Goal: Obtain resource: Download file/media

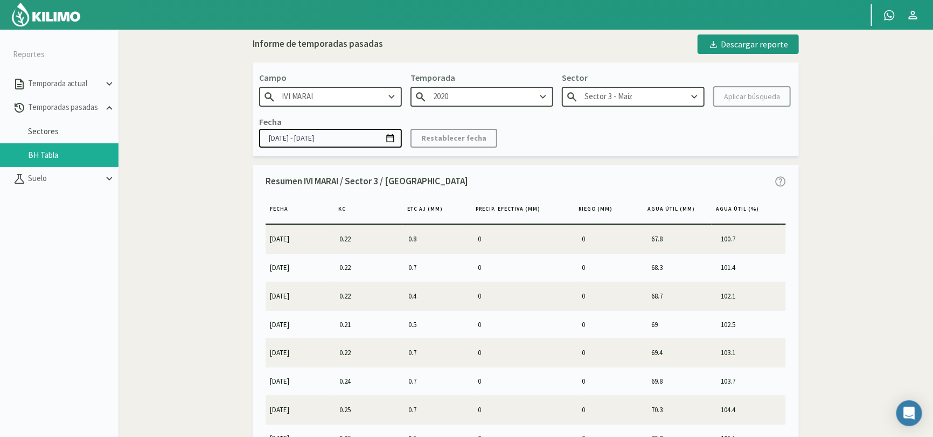
click at [499, 97] on input "2020" at bounding box center [481, 97] width 143 height 20
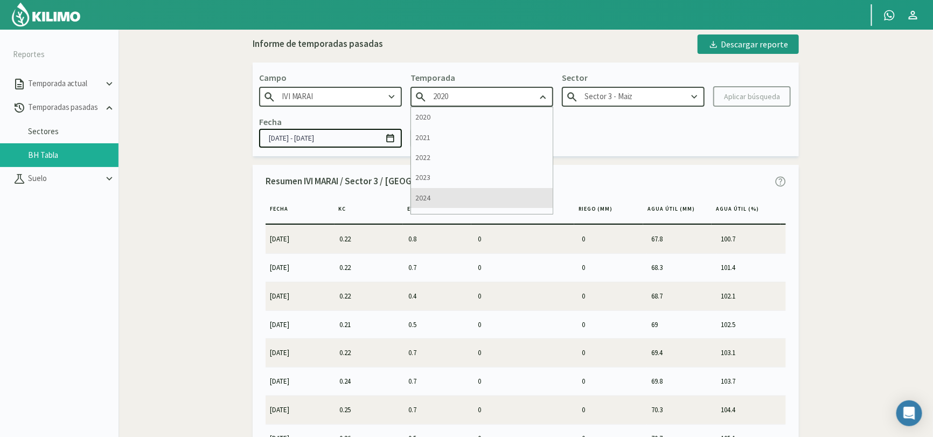
click at [439, 196] on div "2024" at bounding box center [482, 198] width 142 height 20
type input "2024"
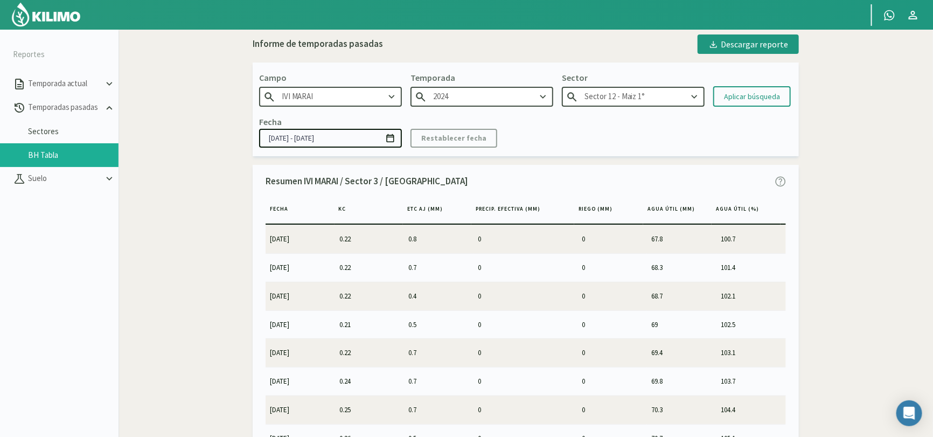
click at [660, 96] on input "Sector 12 - Maiz 1°" at bounding box center [633, 97] width 143 height 20
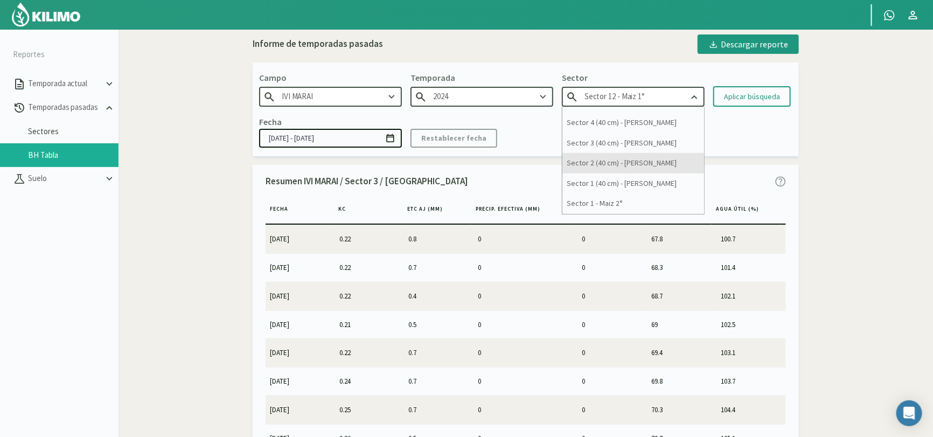
scroll to position [336, 0]
click at [640, 166] on div "Sector 1 (40 cm) - [PERSON_NAME]" at bounding box center [633, 164] width 142 height 20
type input "Sector 1 (40 cm) - [PERSON_NAME]"
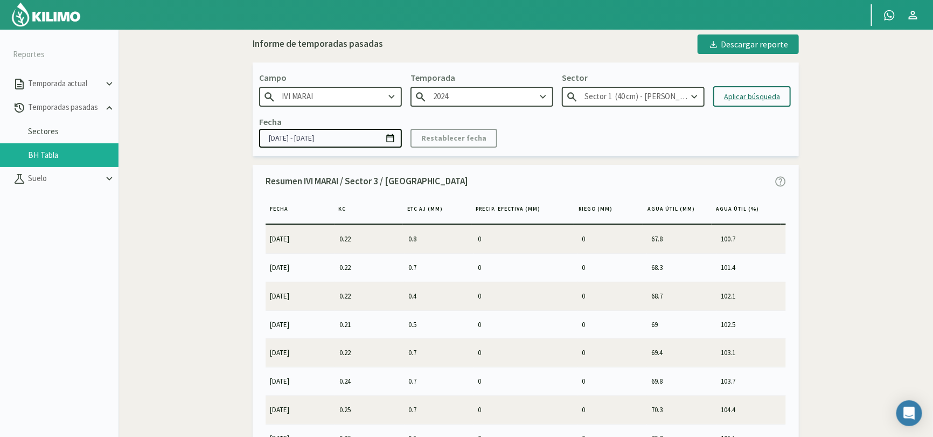
click at [766, 97] on div "Aplicar búsqueda" at bounding box center [752, 96] width 56 height 11
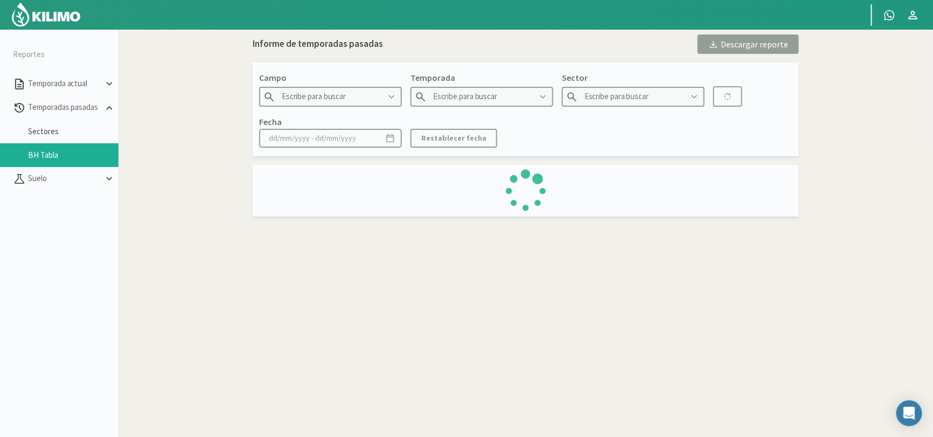
type input "IVI MARAI"
type input "2024"
type input "Sector 1 (40 cm) - [PERSON_NAME]"
type input "[DATE] - [DATE]"
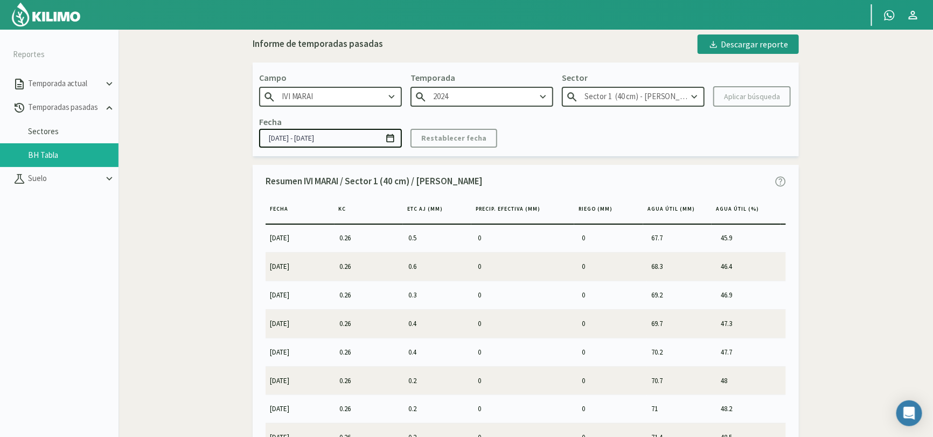
scroll to position [2892, 0]
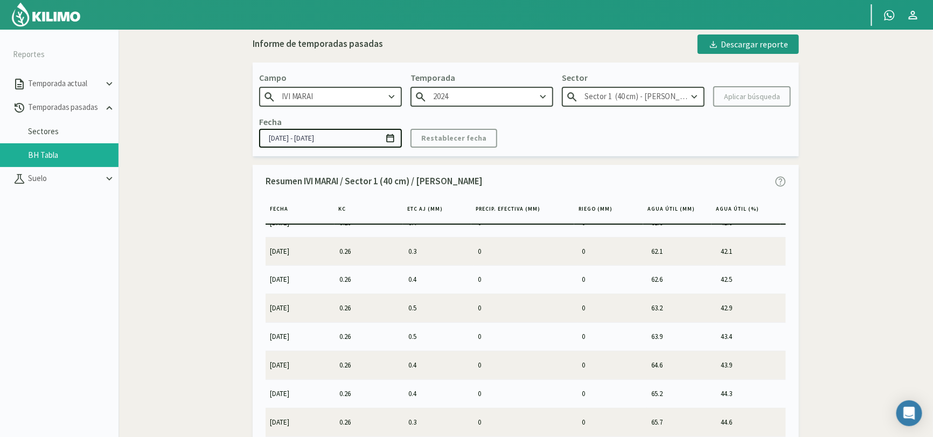
click at [698, 96] on icon at bounding box center [694, 97] width 12 height 12
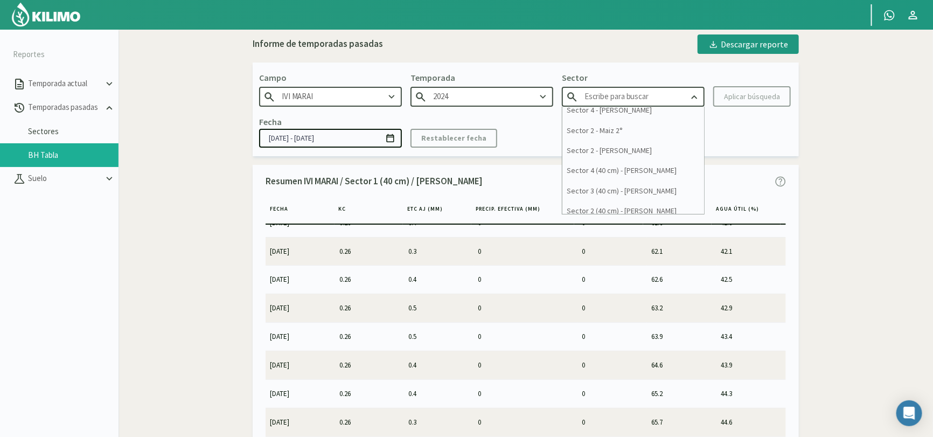
scroll to position [336, 0]
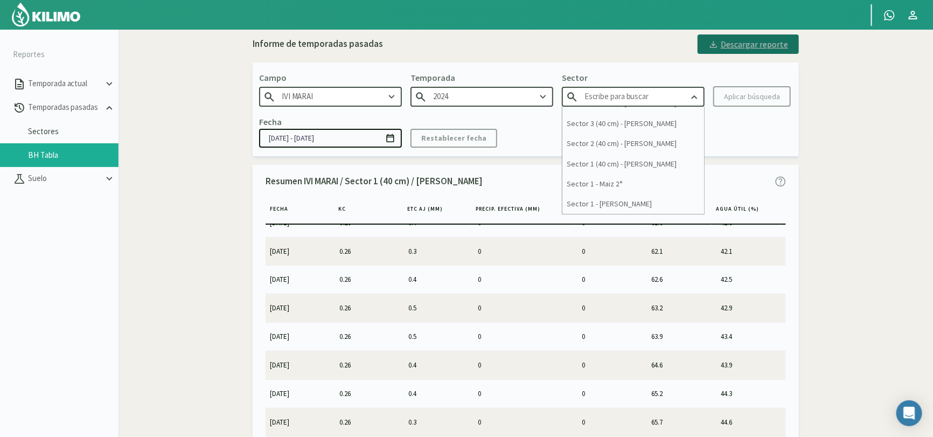
click at [764, 46] on div "Descargar reporte" at bounding box center [748, 44] width 80 height 13
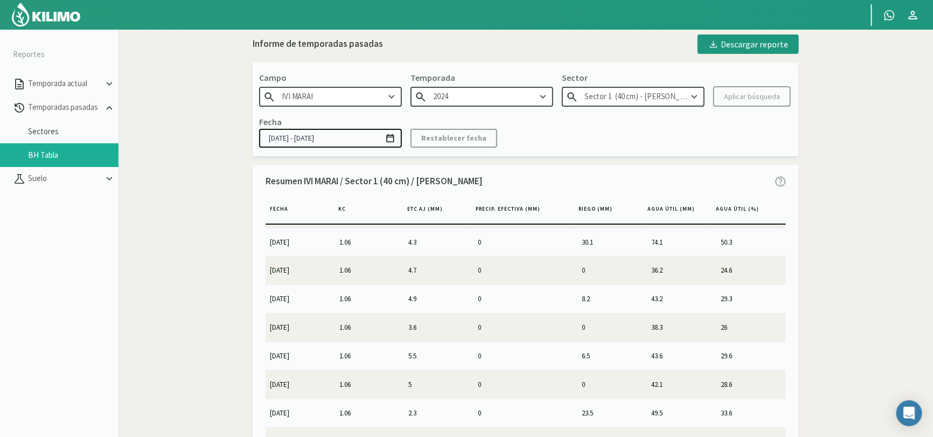
scroll to position [0, 0]
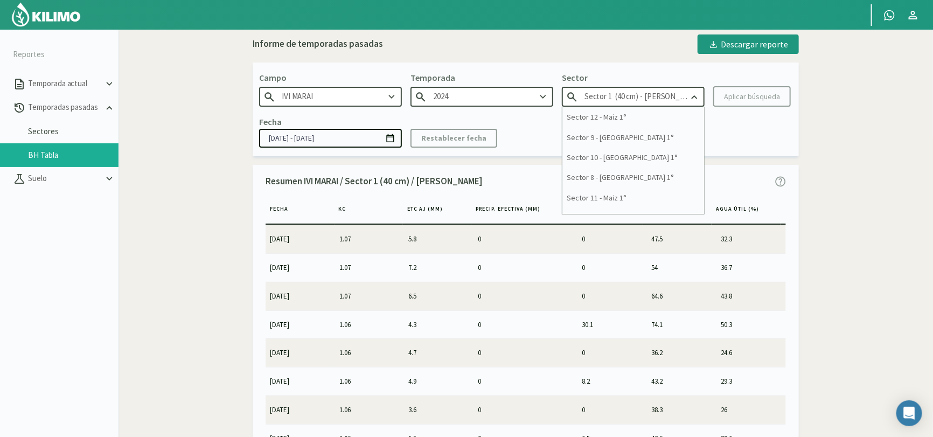
click at [636, 92] on input "Sector 1 (40 cm) - [PERSON_NAME]" at bounding box center [633, 97] width 143 height 20
click at [630, 185] on div "Sector 1 - Maiz 2°" at bounding box center [633, 184] width 142 height 20
type input "Sector 1 - Maiz 2°"
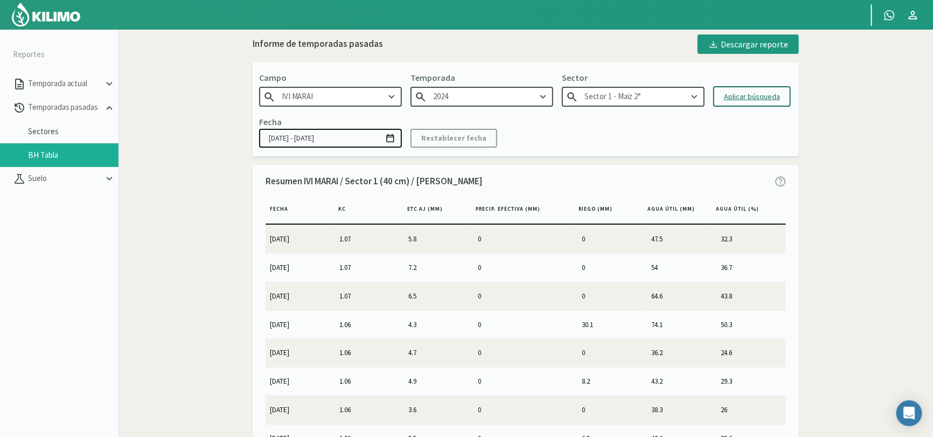
click at [752, 96] on div "Aplicar búsqueda" at bounding box center [752, 96] width 56 height 11
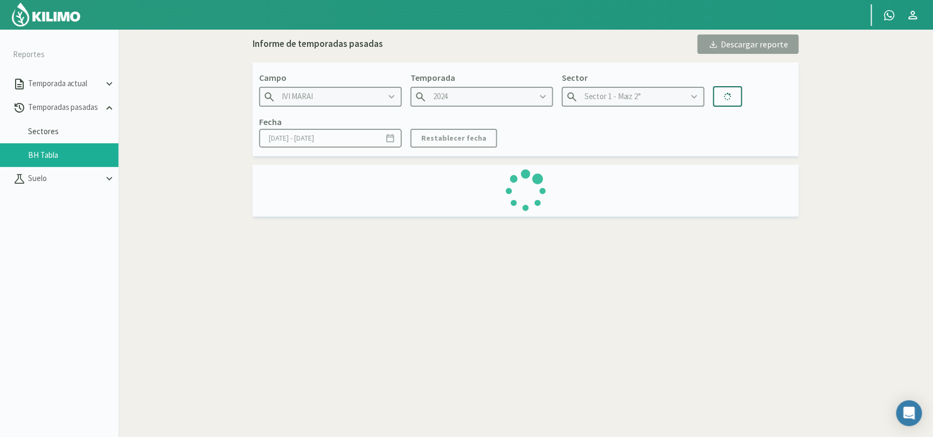
type input "[DATE] - [DATE]"
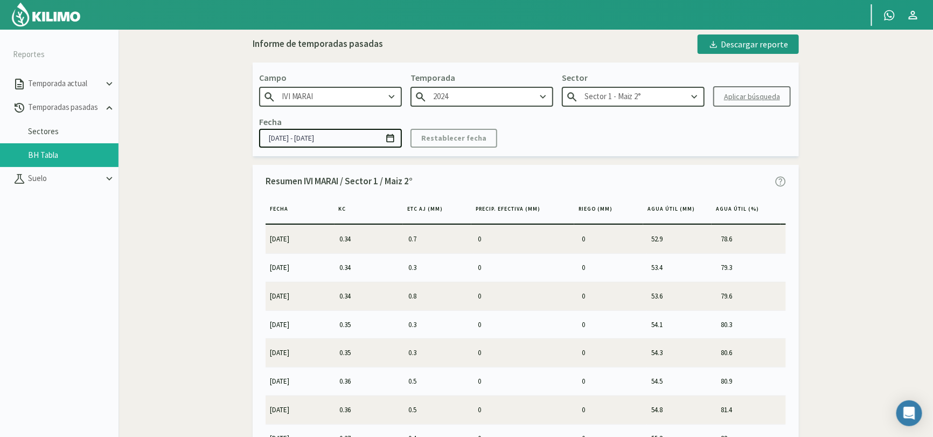
drag, startPoint x: 431, startPoint y: 180, endPoint x: 377, endPoint y: 178, distance: 54.4
click at [377, 178] on div "Resumen IVI MARAI / Sector 1 / Maiz 2°" at bounding box center [526, 181] width 520 height 25
click at [424, 180] on div "Resumen IVI MARAI / Sector 1 / Maiz 2°" at bounding box center [526, 181] width 520 height 25
click at [409, 182] on p "Resumen IVI MARAI / Sector 1 / Maiz 2°" at bounding box center [339, 182] width 147 height 14
click at [408, 175] on p "Resumen IVI MARAI / Sector 1 / Maiz 2°" at bounding box center [339, 182] width 147 height 14
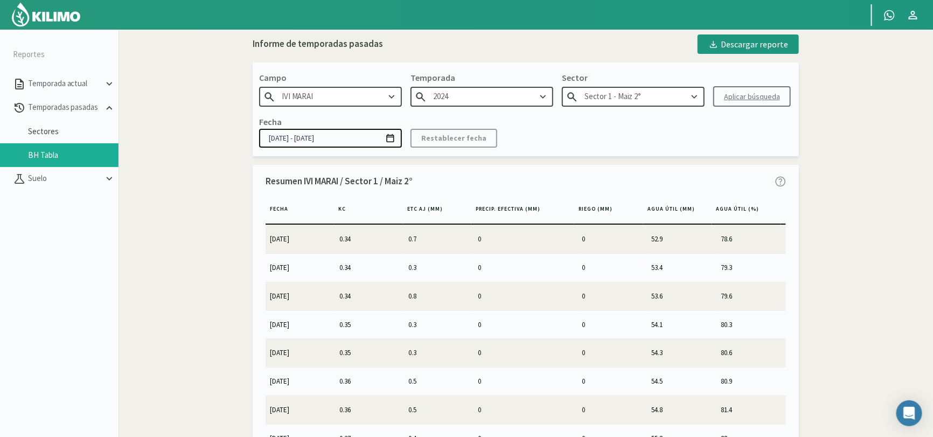
click at [378, 182] on p "Resumen IVI MARAI / Sector 1 / Maiz 2°" at bounding box center [339, 182] width 147 height 14
drag, startPoint x: 264, startPoint y: 180, endPoint x: 303, endPoint y: 186, distance: 38.8
click at [308, 185] on div "Resumen IVI MARAI / Sector 1 / Maiz 2° [PERSON_NAME] KC ETc aj (MM) Precip. Efe…" at bounding box center [526, 327] width 546 height 324
click at [304, 185] on p "Resumen IVI MARAI / Sector 1 / Maiz 2°" at bounding box center [339, 182] width 147 height 14
click at [302, 180] on p "Resumen IVI MARAI / Sector 1 / Maiz 2°" at bounding box center [339, 182] width 147 height 14
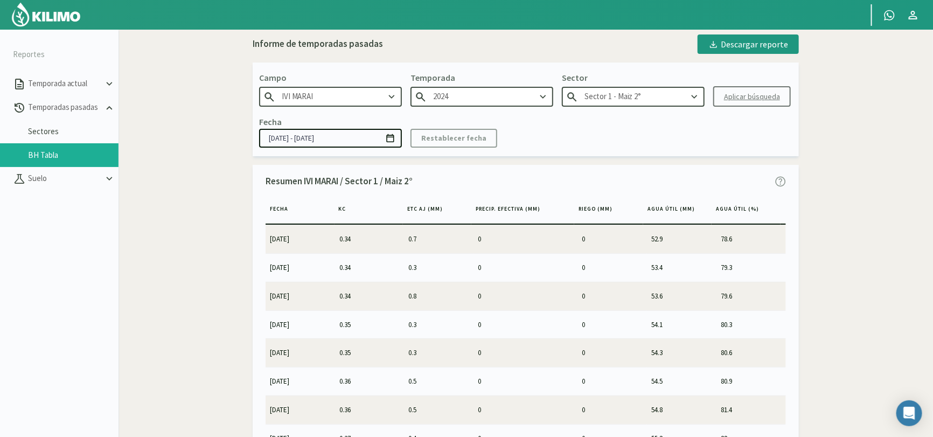
drag, startPoint x: 303, startPoint y: 179, endPoint x: 497, endPoint y: 175, distance: 194.0
click at [497, 175] on div "Resumen IVI MARAI / Sector 1 / Maiz 2°" at bounding box center [526, 181] width 520 height 25
click at [826, 144] on div "Informe de temporadas pasadas Descargar reporte Campo IVI MARAI Temporada 2024 …" at bounding box center [526, 261] width 722 height 454
click at [751, 42] on div "Descargar reporte" at bounding box center [748, 44] width 80 height 13
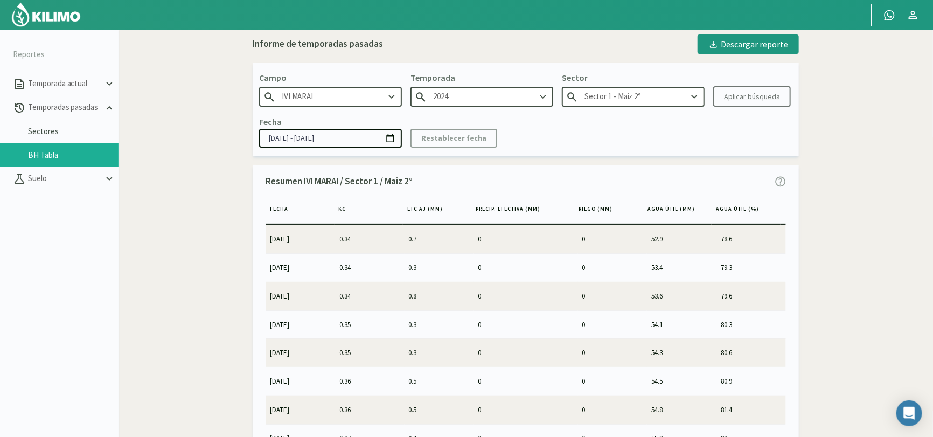
click at [700, 94] on input "Sector 1 - Maiz 2°" at bounding box center [633, 97] width 143 height 20
click at [693, 95] on icon at bounding box center [695, 97] width 6 height 4
click at [694, 95] on icon at bounding box center [694, 97] width 12 height 12
click at [542, 94] on icon at bounding box center [543, 97] width 12 height 12
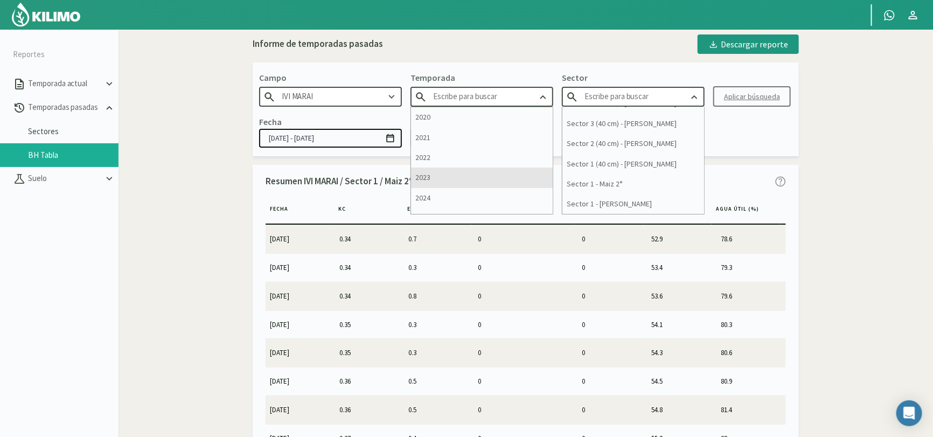
click at [472, 178] on div "2023" at bounding box center [482, 178] width 142 height 20
type input "2023"
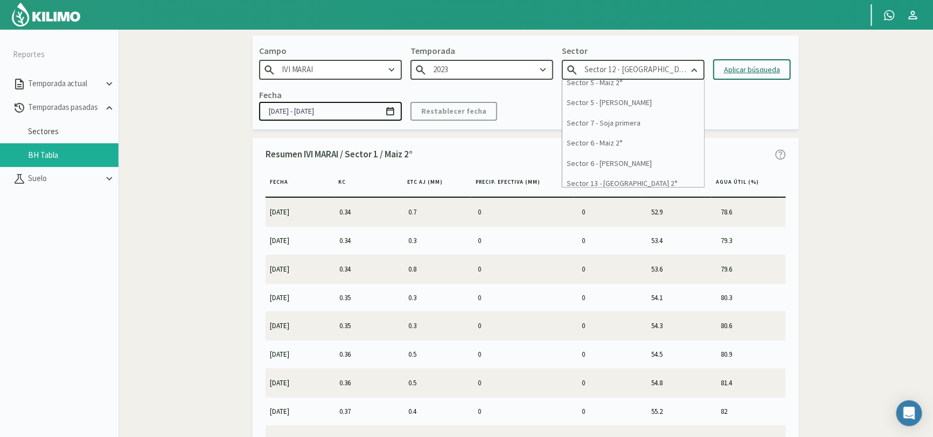
scroll to position [255, 0]
click at [637, 176] on div "Sector 1 - [GEOGRAPHIC_DATA] 1°" at bounding box center [633, 178] width 142 height 20
type input "Sector 1 - [GEOGRAPHIC_DATA] 1°"
click at [751, 67] on div "Aplicar búsqueda" at bounding box center [752, 69] width 56 height 11
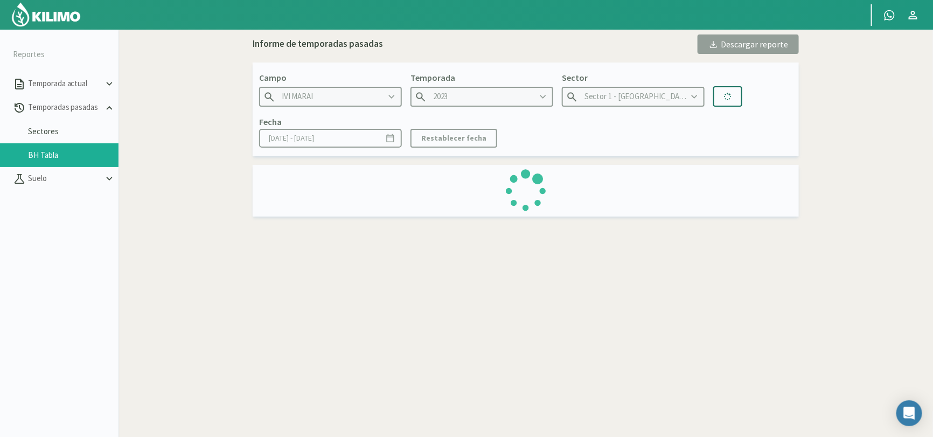
type input "[DATE] - [DATE]"
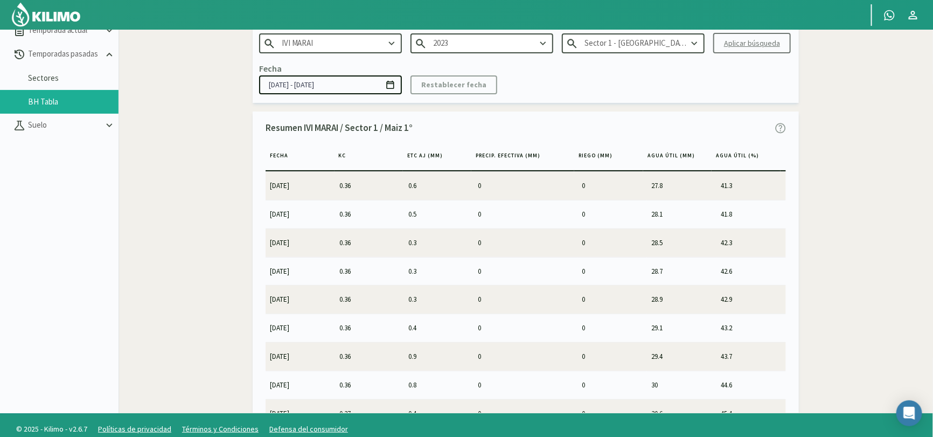
drag, startPoint x: 183, startPoint y: 183, endPoint x: 331, endPoint y: 240, distance: 159.0
click at [183, 183] on div "Informe de temporadas pasadas Descargar reporte Campo IVI MARAI Temporada 2023 …" at bounding box center [526, 208] width 722 height 454
click at [678, 46] on input "Sector 1 - [GEOGRAPHIC_DATA] 1°" at bounding box center [633, 43] width 143 height 20
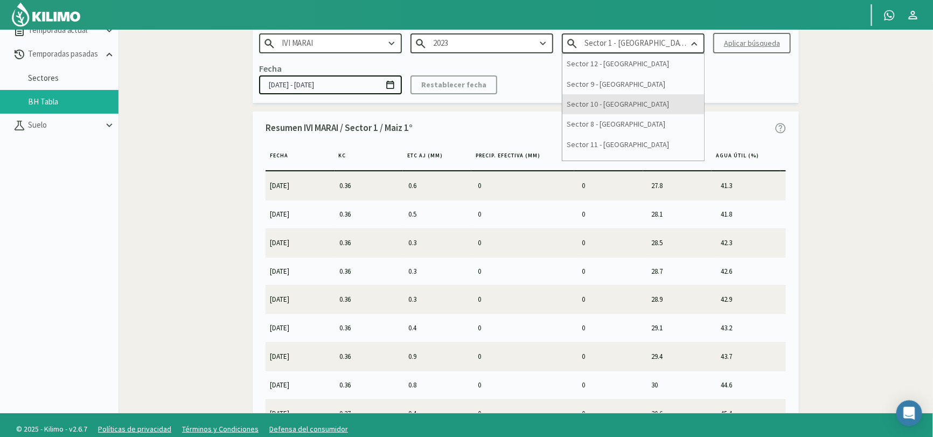
scroll to position [255, 0]
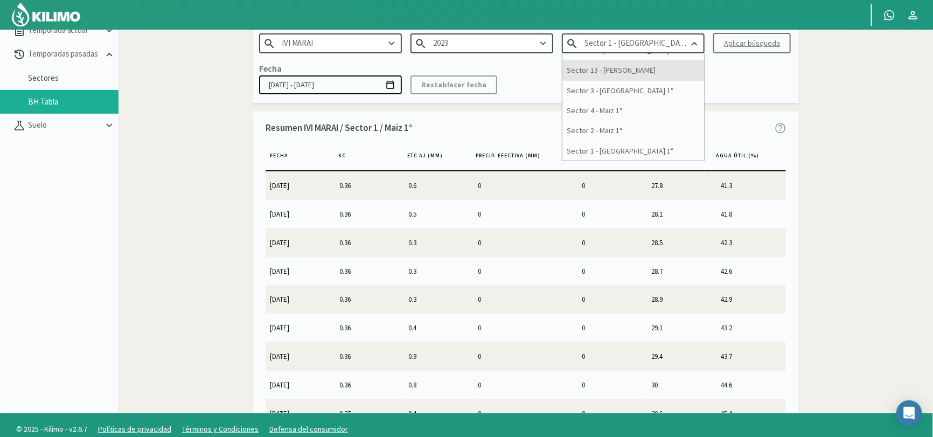
click at [632, 71] on div "Sector 13 - [PERSON_NAME]" at bounding box center [633, 70] width 142 height 20
type input "Sector 13 - [PERSON_NAME]"
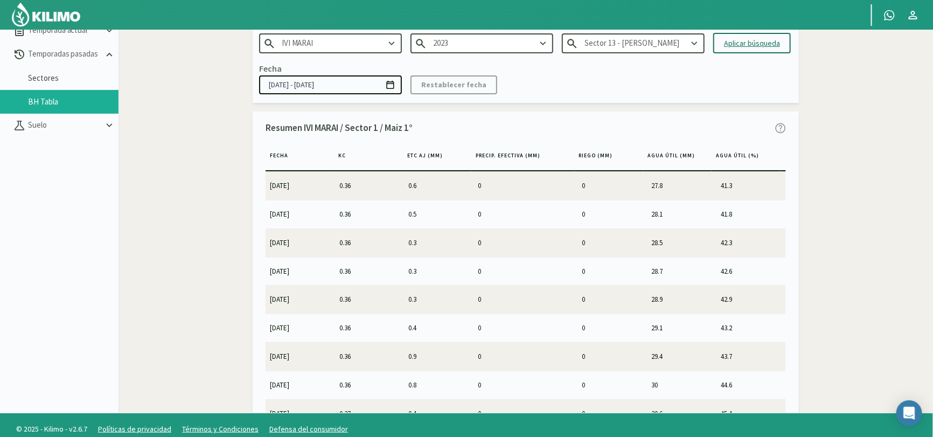
scroll to position [0, 0]
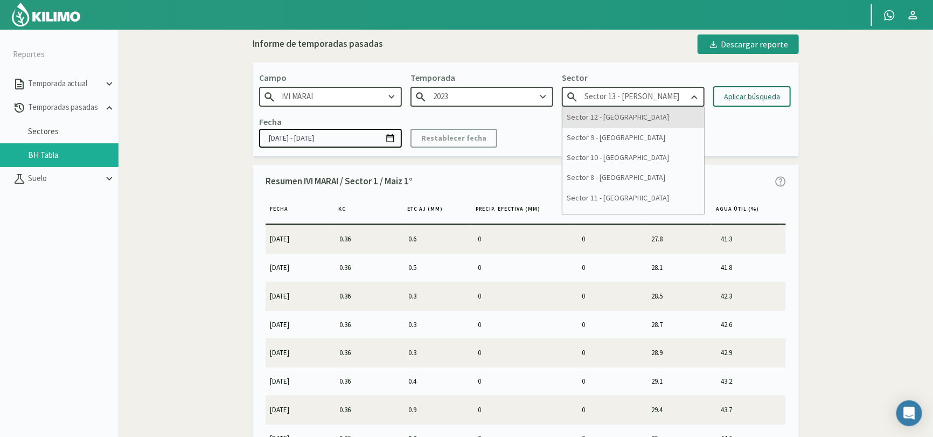
drag, startPoint x: 665, startPoint y: 100, endPoint x: 664, endPoint y: 110, distance: 10.8
click at [665, 99] on input "Sector 13 - [PERSON_NAME]" at bounding box center [633, 97] width 143 height 20
click at [510, 94] on input "2023" at bounding box center [481, 97] width 143 height 20
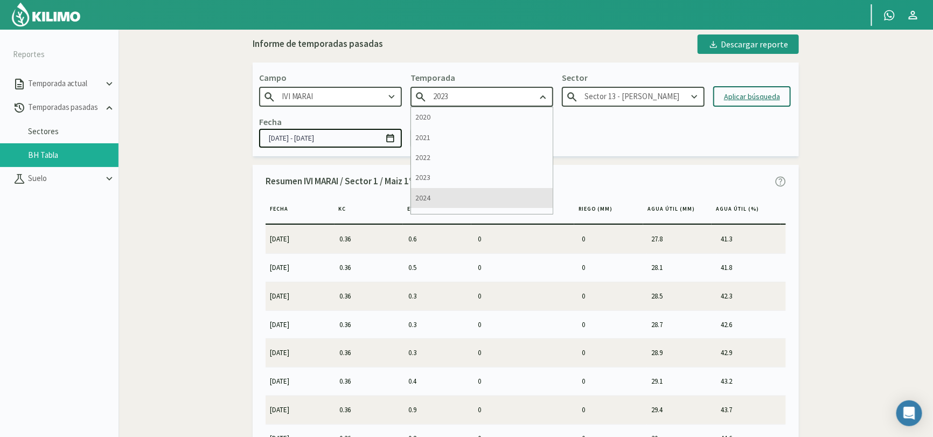
click at [480, 201] on div "2024" at bounding box center [482, 198] width 142 height 20
type input "2024"
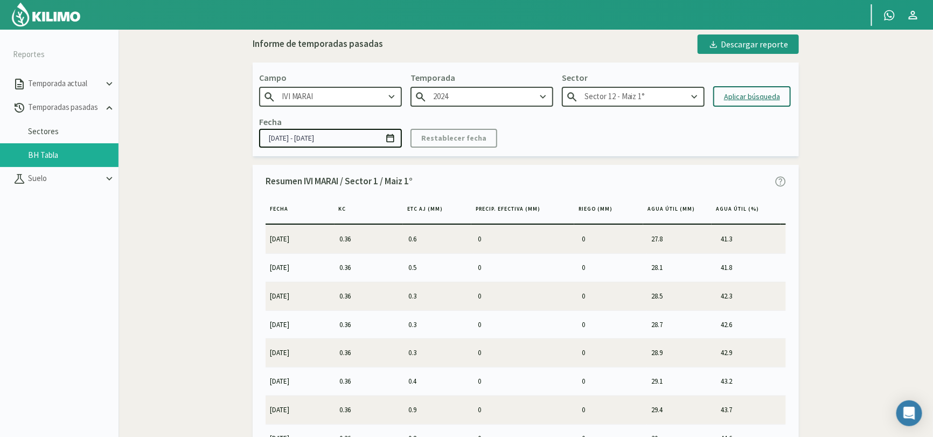
click at [677, 95] on input "Sector 12 - Maiz 1°" at bounding box center [633, 97] width 143 height 20
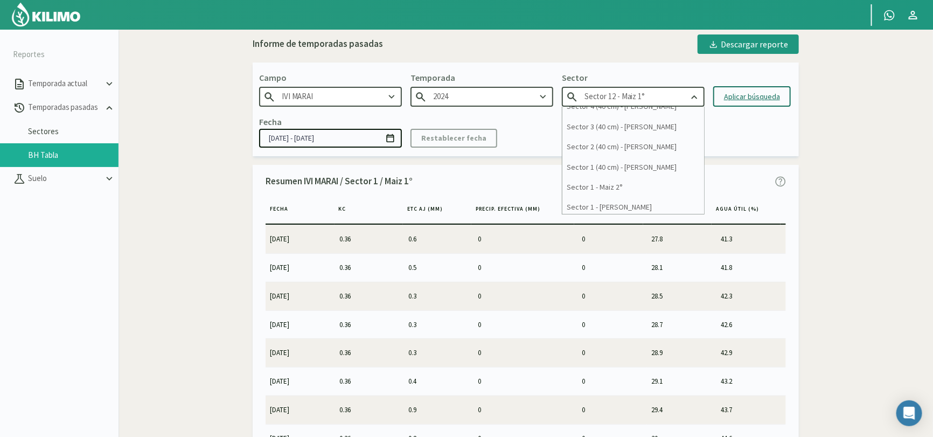
scroll to position [336, 0]
click at [625, 200] on div "Sector 1 - [PERSON_NAME]" at bounding box center [633, 204] width 142 height 20
type input "Sector 1 - [PERSON_NAME]"
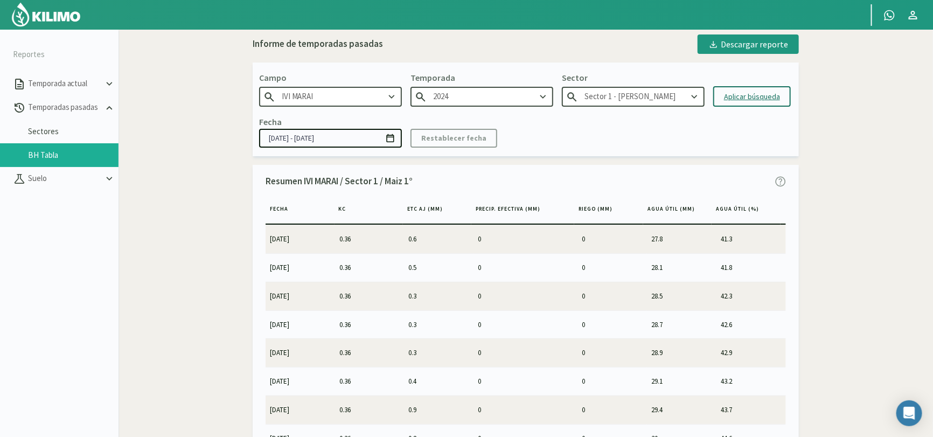
click at [766, 95] on div "Aplicar búsqueda" at bounding box center [752, 96] width 56 height 11
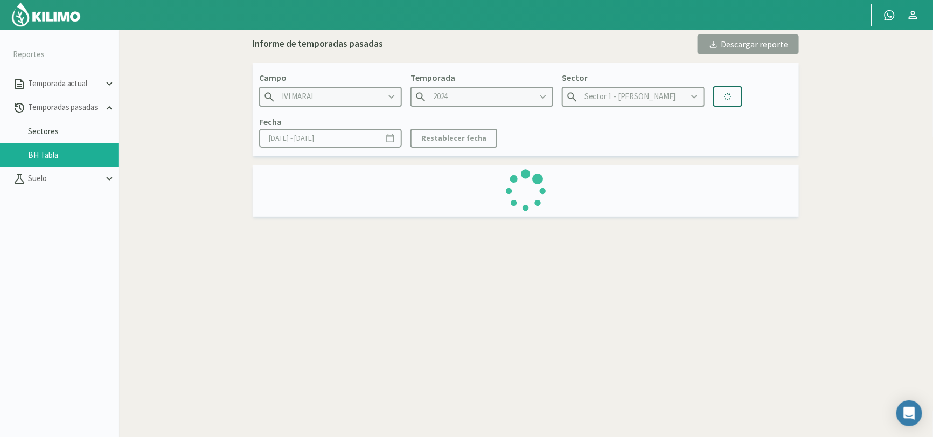
type input "[DATE] - [DATE]"
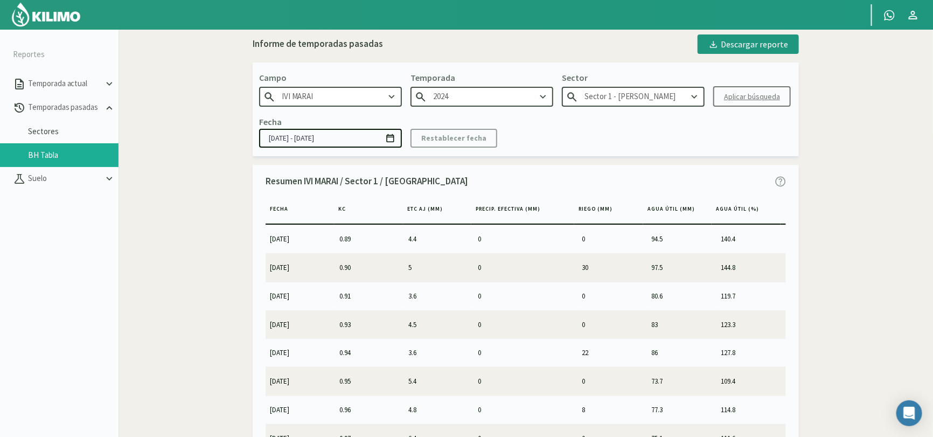
scroll to position [538, 0]
drag, startPoint x: 592, startPoint y: 326, endPoint x: 494, endPoint y: 317, distance: 98.5
click at [494, 317] on tr "[DATE] 0.90 5 0 30 97.5 144.8" at bounding box center [526, 327] width 520 height 29
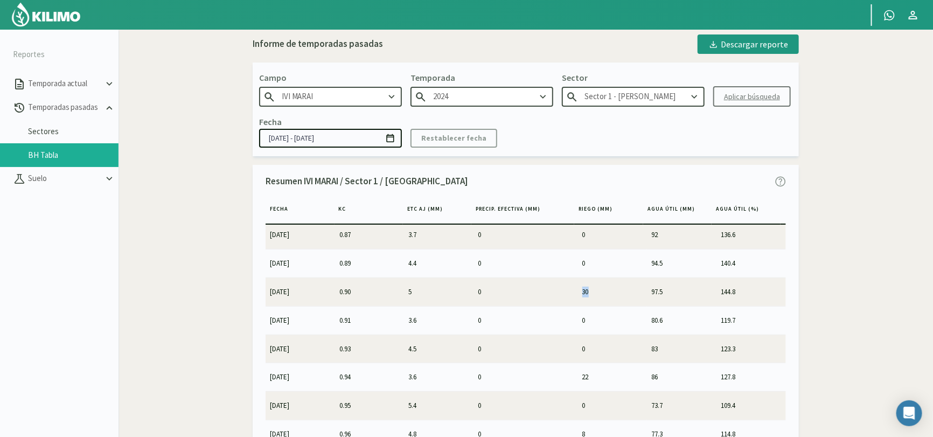
scroll to position [592, 0]
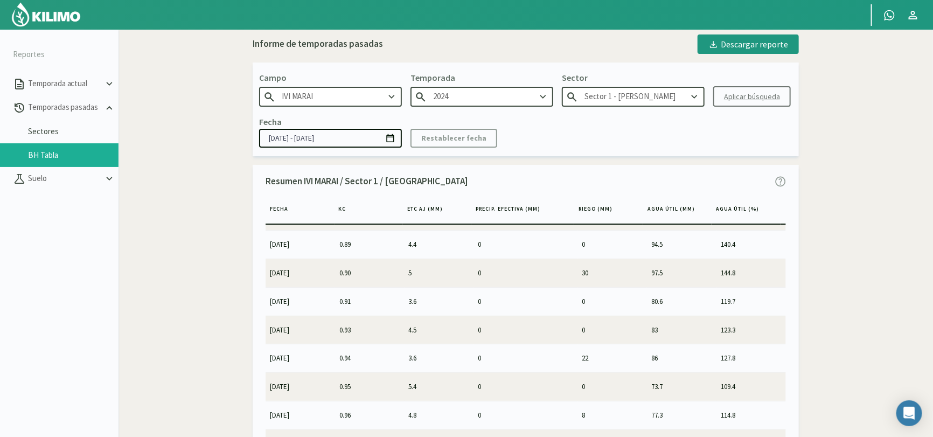
click at [587, 304] on td "0" at bounding box center [612, 301] width 69 height 28
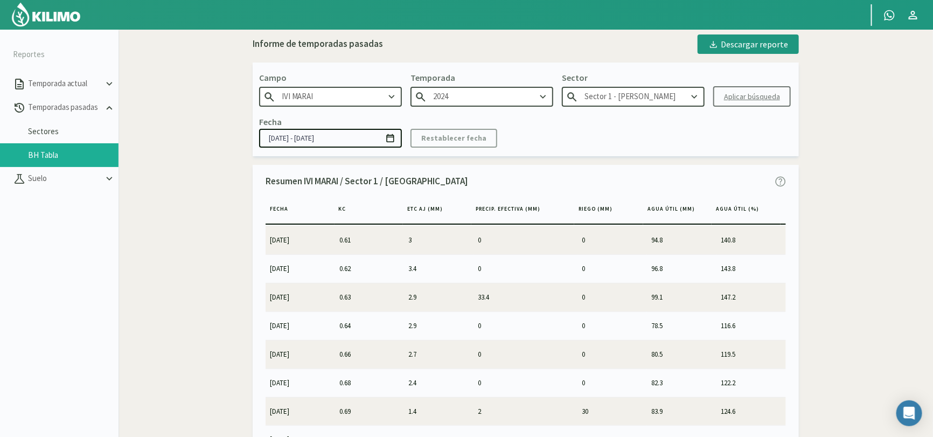
scroll to position [161, 0]
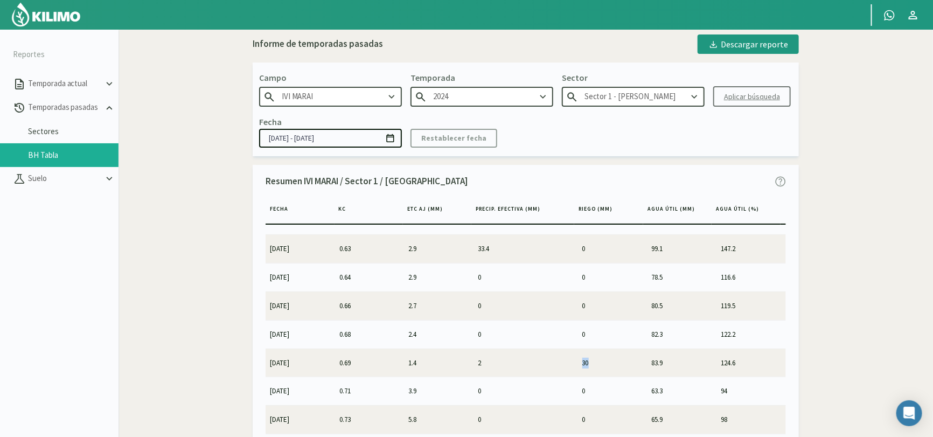
drag, startPoint x: 577, startPoint y: 359, endPoint x: 588, endPoint y: 359, distance: 10.8
click at [588, 359] on td "30" at bounding box center [612, 362] width 69 height 28
